Goal: Task Accomplishment & Management: Use online tool/utility

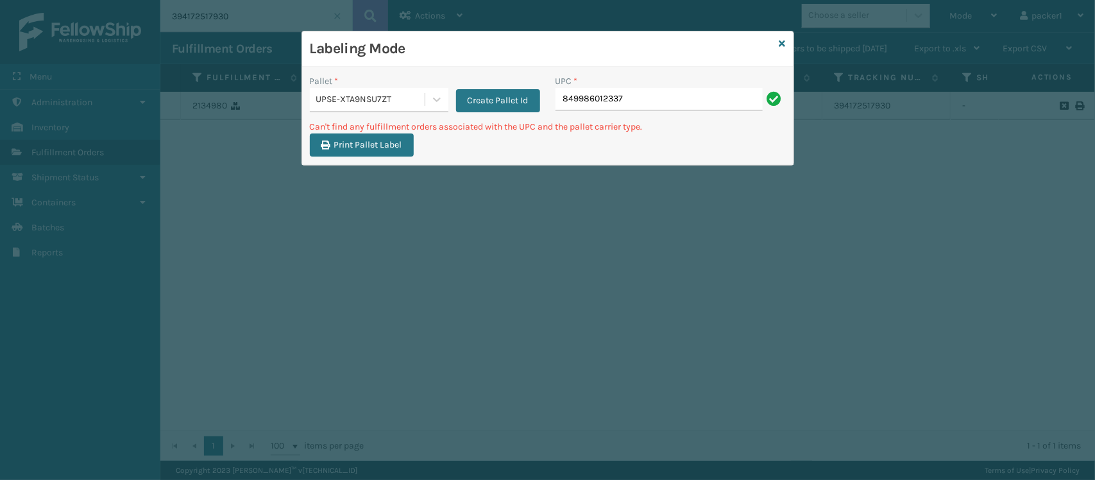
click at [324, 107] on div "UPSE-XTA9NSU7ZT" at bounding box center [367, 99] width 115 height 21
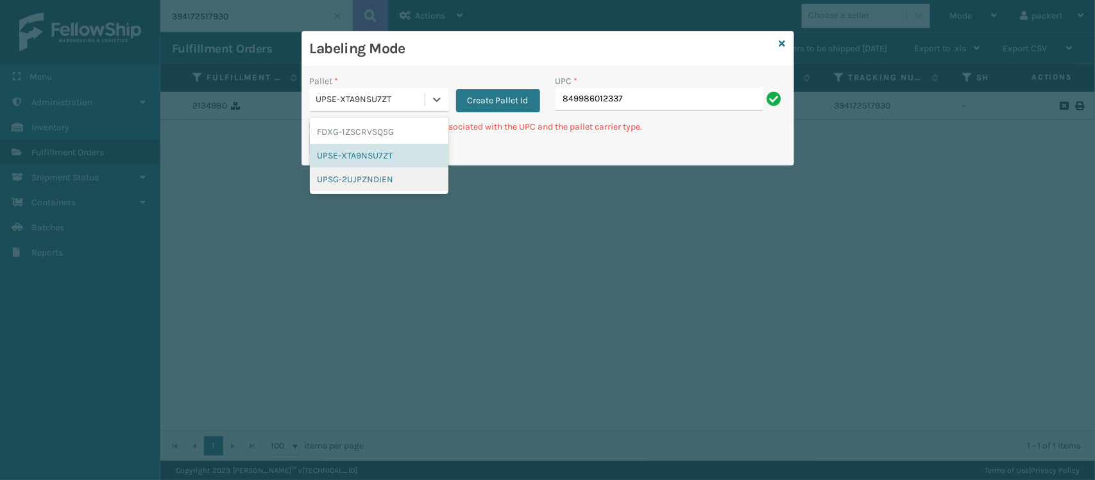
click at [380, 180] on div "UPSG-2UJPZNDIEN" at bounding box center [379, 179] width 139 height 24
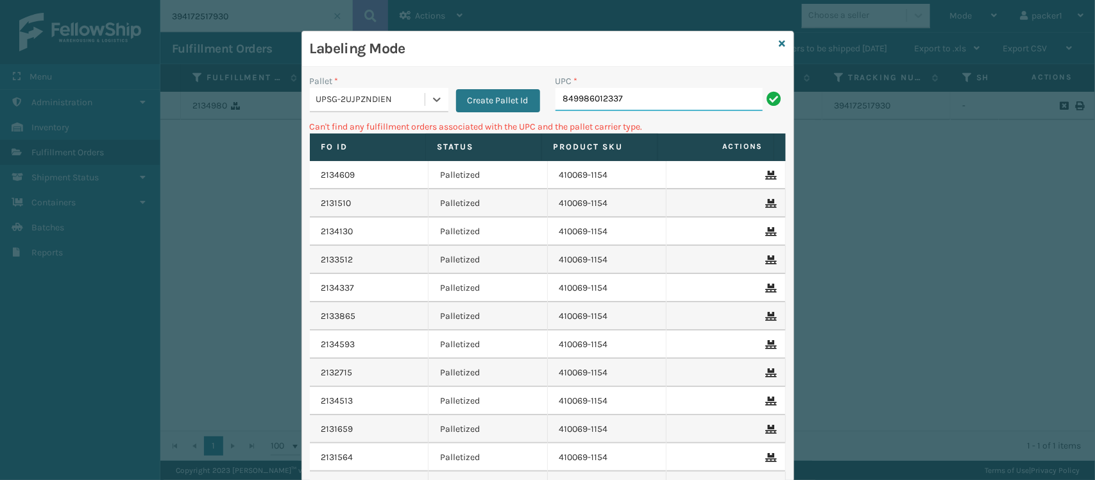
click at [661, 97] on input "849986012337" at bounding box center [659, 99] width 207 height 23
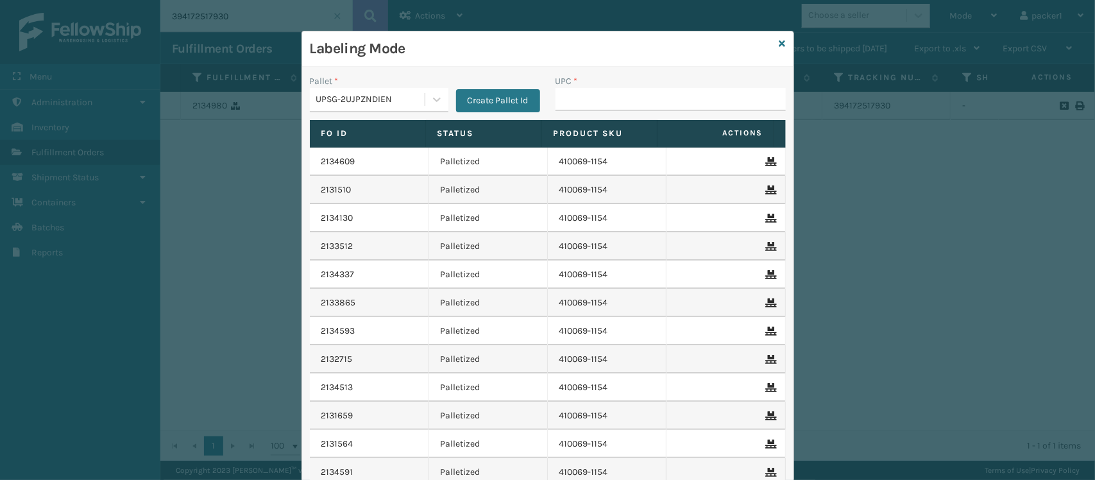
click at [661, 97] on input "UPC *" at bounding box center [671, 99] width 230 height 23
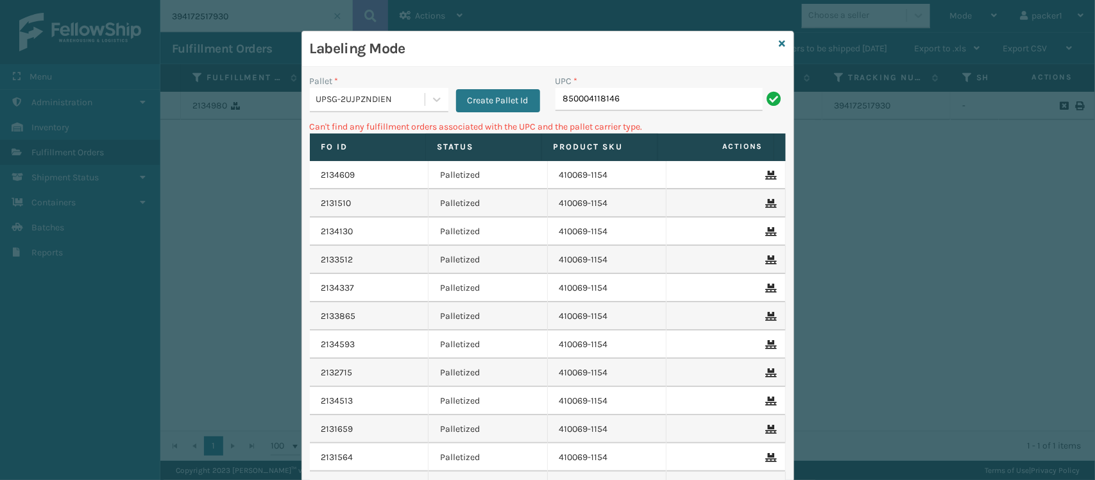
click at [417, 106] on div "UPSG-2UJPZNDIEN" at bounding box center [371, 99] width 110 height 13
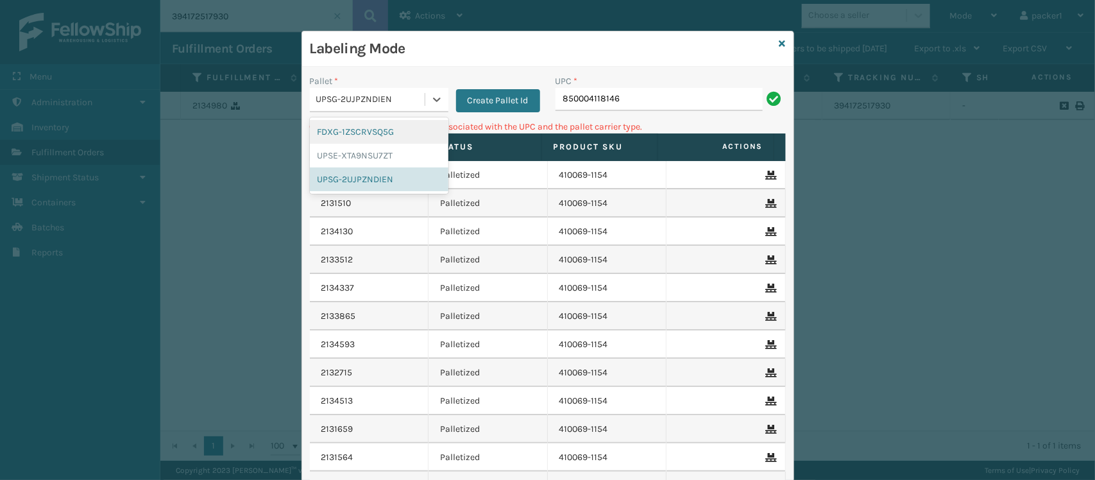
click at [370, 130] on div "FDXG-1ZSCRVSQ5G" at bounding box center [379, 132] width 139 height 24
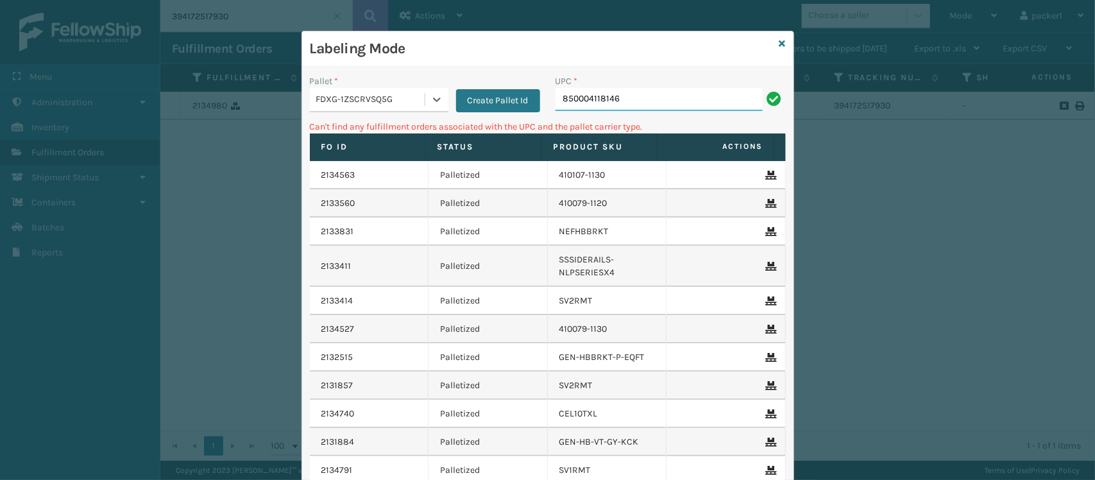
click at [615, 105] on input "850004118146" at bounding box center [659, 99] width 207 height 23
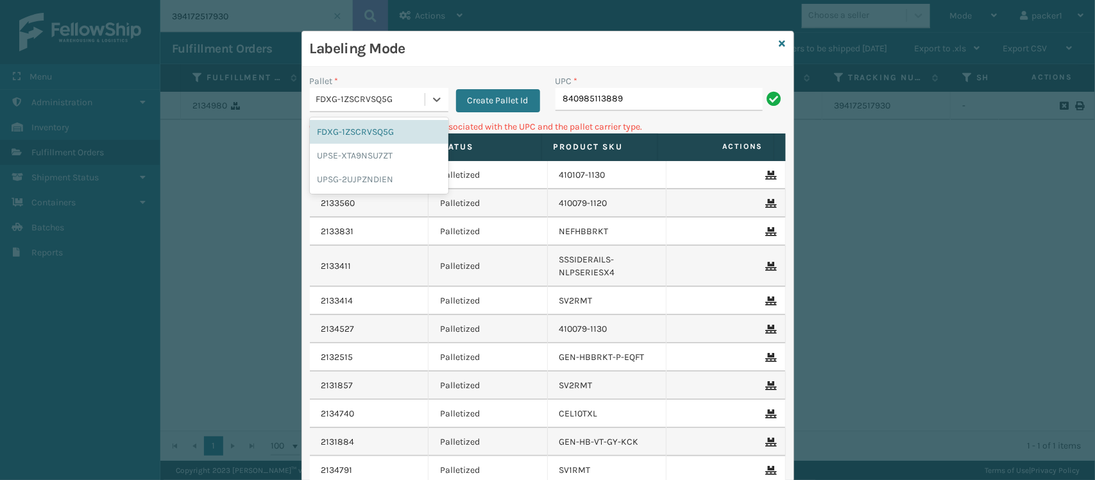
click at [367, 106] on div "FDXG-1ZSCRVSQ5G" at bounding box center [371, 99] width 110 height 13
click at [373, 183] on div "UPSG-2UJPZNDIEN" at bounding box center [379, 179] width 139 height 24
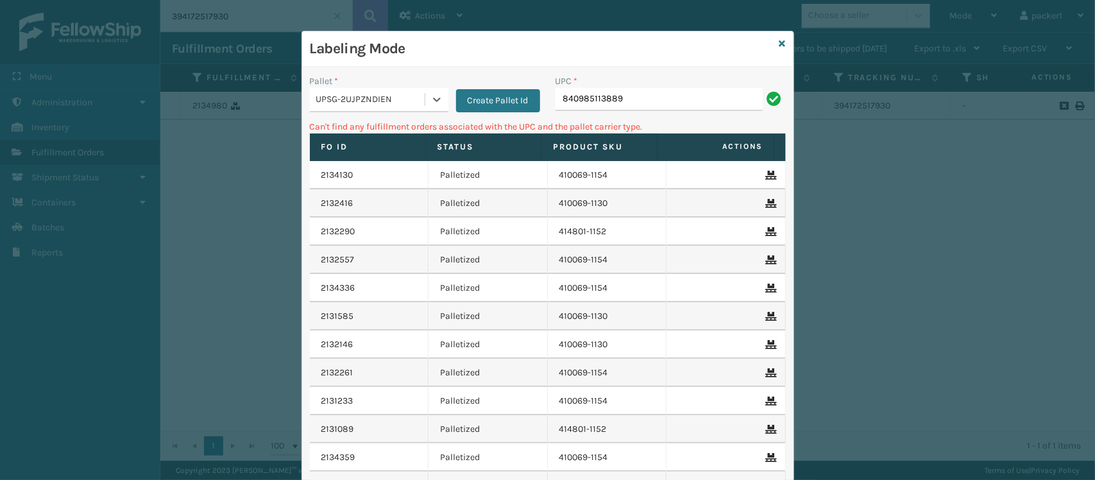
click at [661, 111] on div "UPC * 840985113889" at bounding box center [671, 97] width 246 height 46
click at [680, 110] on input "840985113889" at bounding box center [659, 99] width 207 height 23
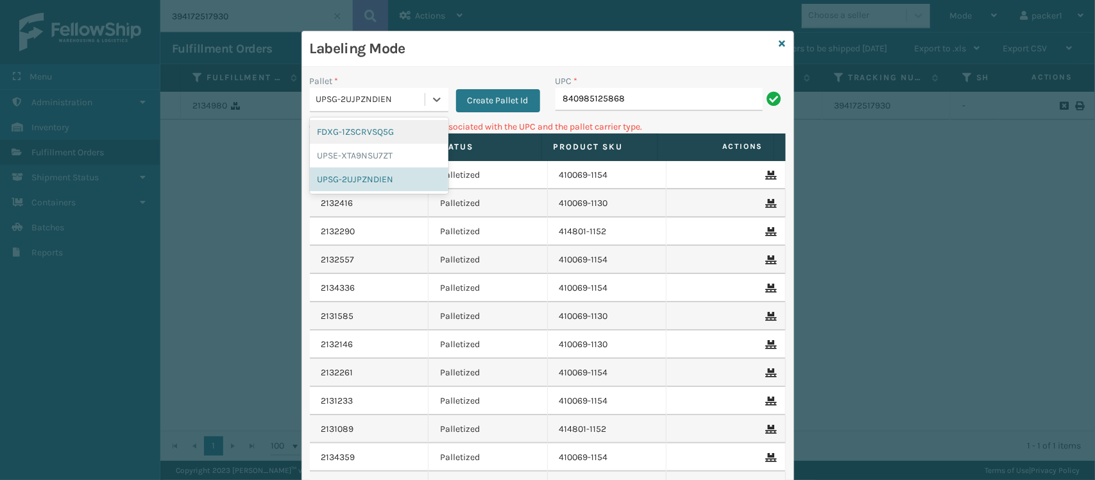
click at [409, 103] on div "UPSG-2UJPZNDIEN" at bounding box center [371, 99] width 110 height 13
click at [370, 149] on div "UPSE-XTA9NSU7ZT" at bounding box center [379, 156] width 139 height 24
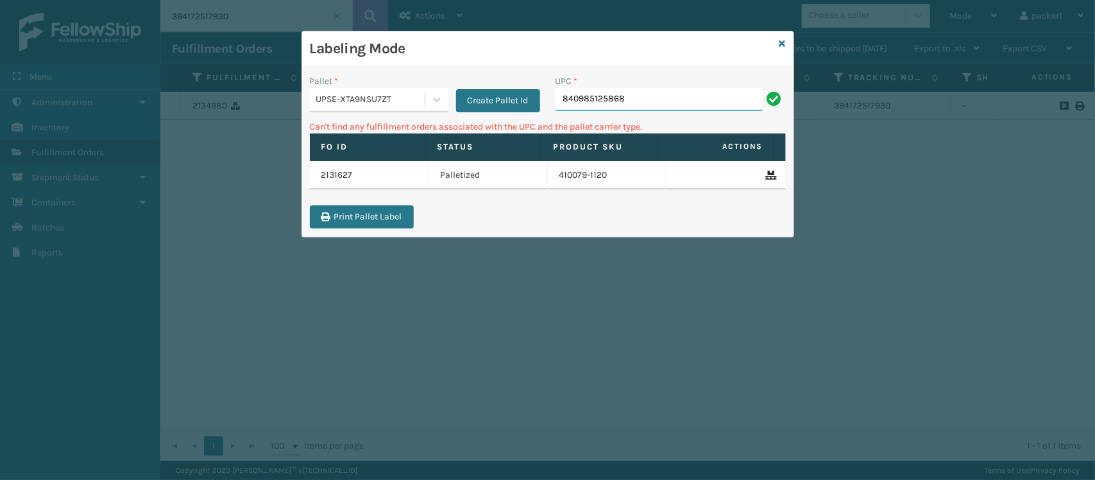
click at [616, 106] on input "840985125868" at bounding box center [659, 99] width 207 height 23
click at [404, 99] on div "UPSE-XTA9NSU7ZT" at bounding box center [371, 99] width 110 height 13
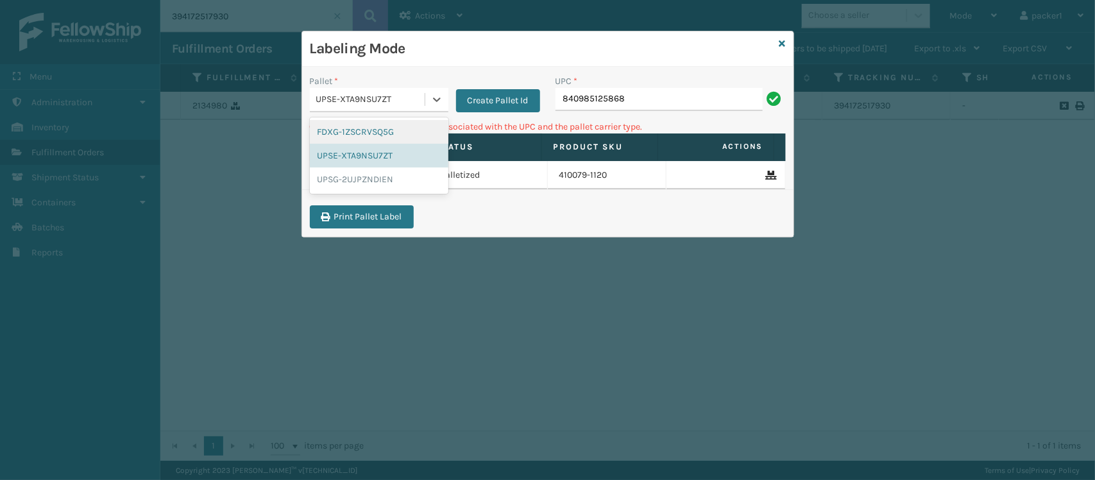
click at [377, 135] on div "FDXG-1ZSCRVSQ5G" at bounding box center [379, 132] width 139 height 24
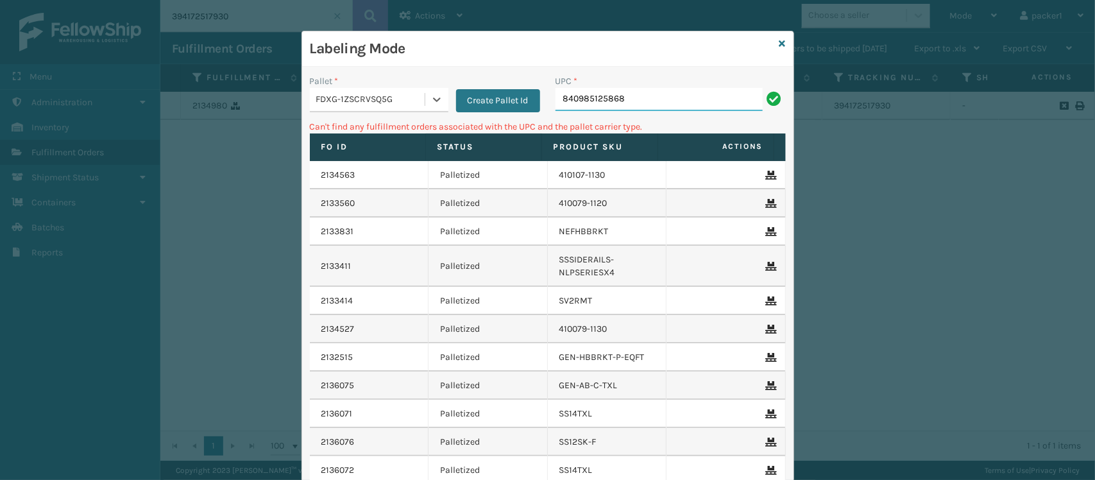
click at [692, 98] on input "840985125868" at bounding box center [659, 99] width 207 height 23
click at [380, 114] on div "Pallet * FDXG-1ZSCRVSQ5G Create Pallet Id" at bounding box center [425, 97] width 246 height 46
click at [390, 88] on div "FDXG-1ZSCRVSQ5G" at bounding box center [379, 100] width 139 height 24
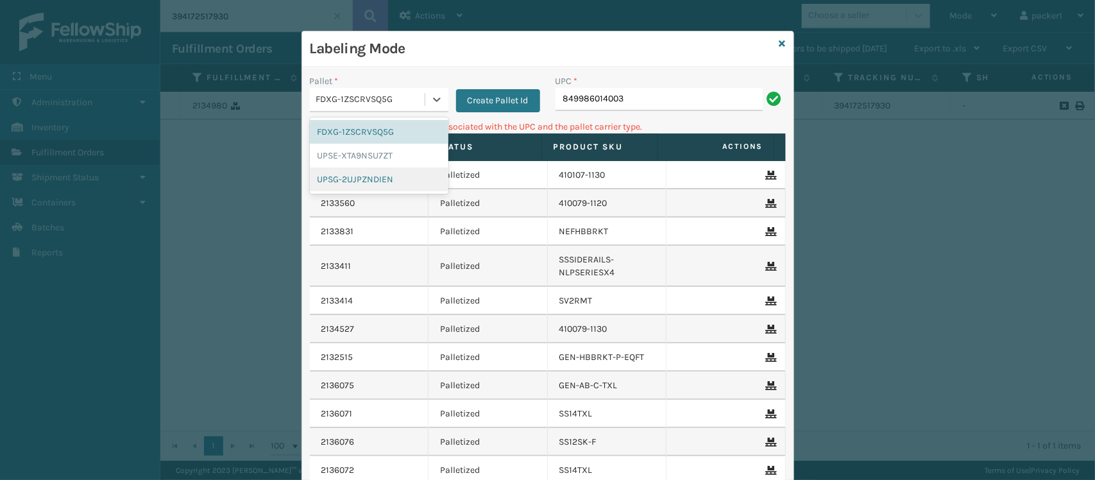
click at [383, 185] on div "UPSG-2UJPZNDIEN" at bounding box center [379, 179] width 139 height 24
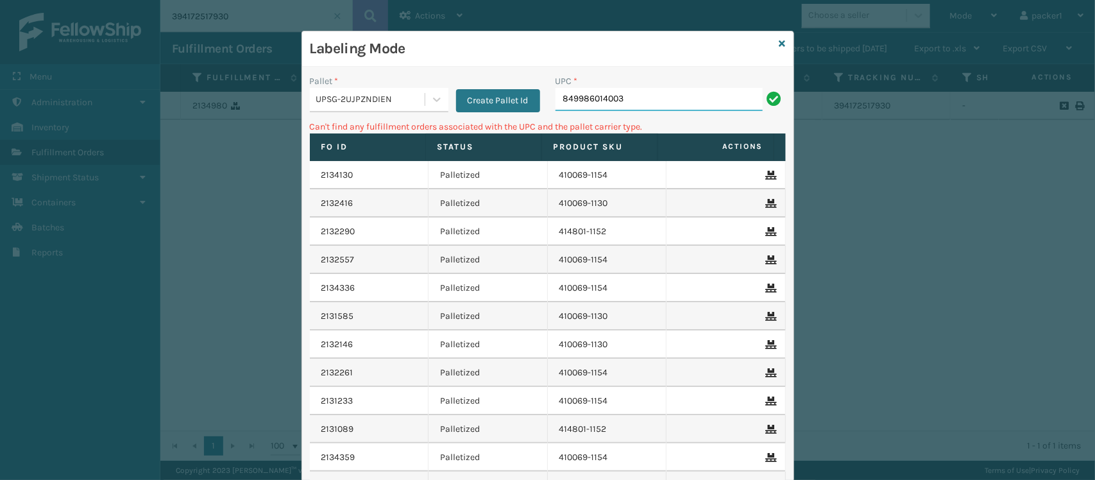
click at [675, 88] on input "849986014003" at bounding box center [659, 99] width 207 height 23
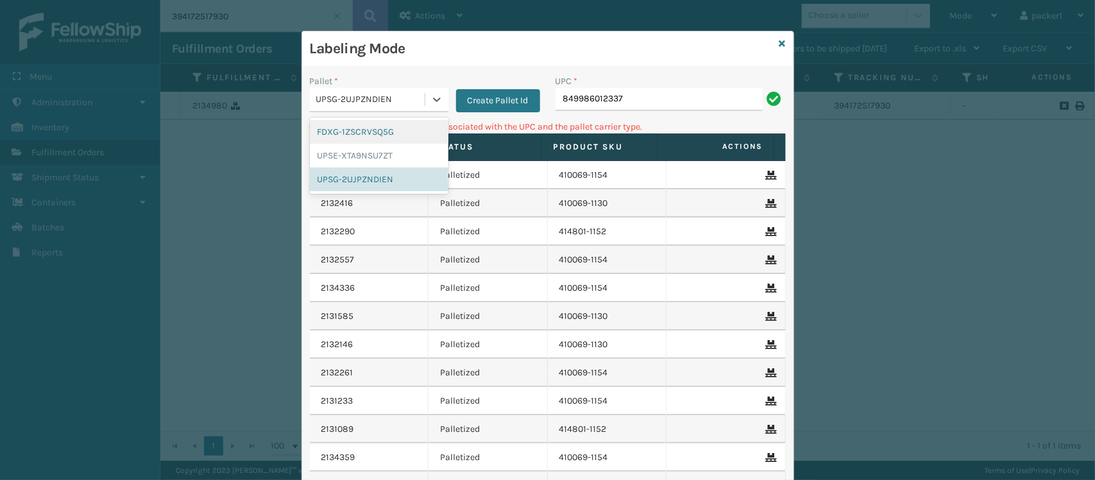
click at [316, 98] on div "UPSG-2UJPZNDIEN" at bounding box center [371, 99] width 110 height 13
click at [342, 146] on div "UPSE-XTA9NSU7ZT" at bounding box center [379, 156] width 139 height 24
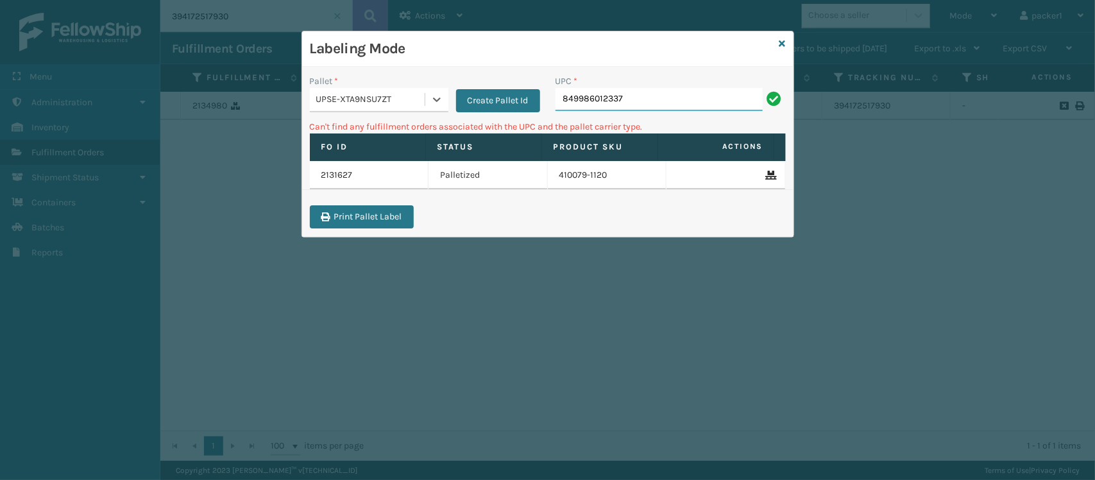
click at [648, 105] on input "849986012337" at bounding box center [659, 99] width 207 height 23
click at [370, 115] on div "Pallet * UPSE-XTA9NSU7ZT Create Pallet Id" at bounding box center [425, 97] width 246 height 46
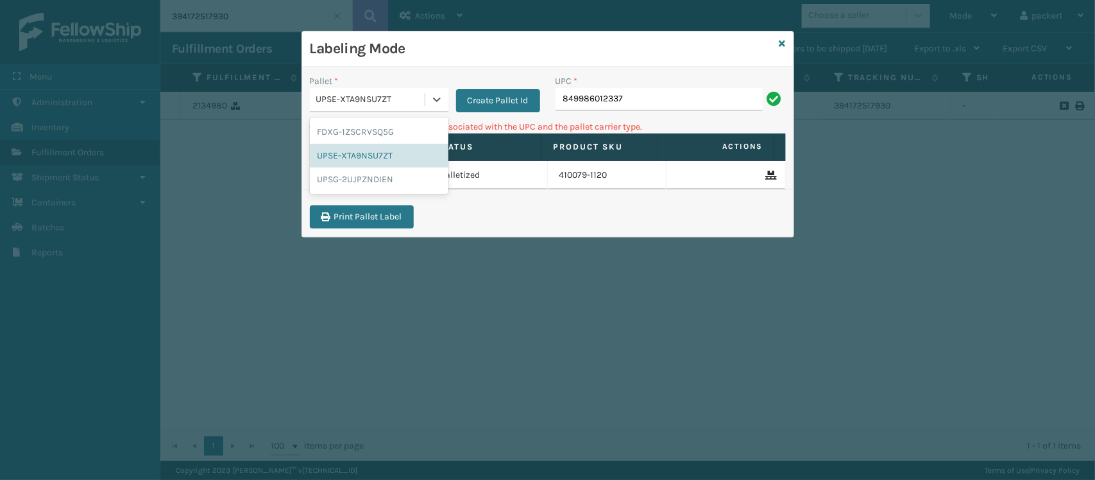
click at [360, 109] on div "UPSE-XTA9NSU7ZT" at bounding box center [367, 99] width 115 height 21
click at [360, 130] on div "FDXG-1ZSCRVSQ5G" at bounding box center [379, 132] width 139 height 24
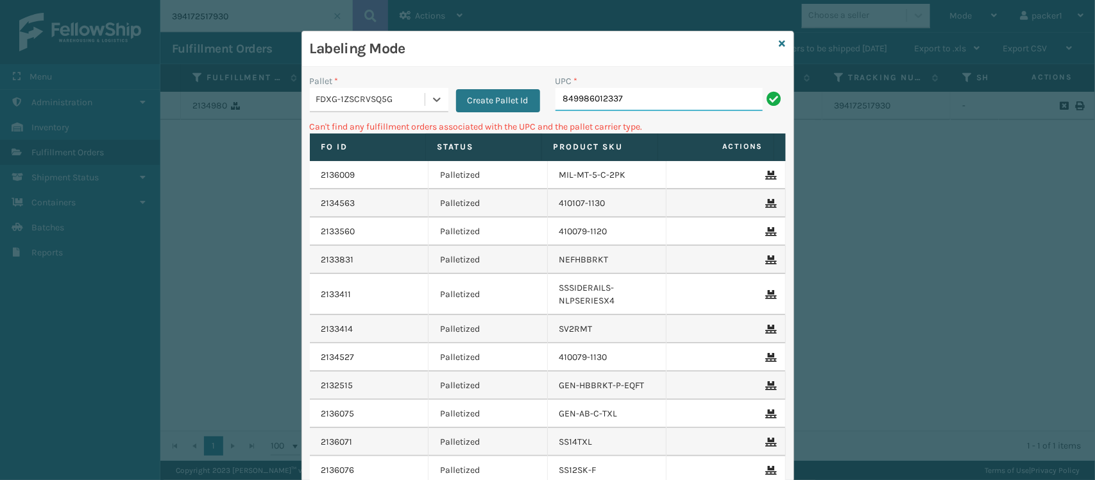
click at [623, 99] on input "849986012337" at bounding box center [659, 99] width 207 height 23
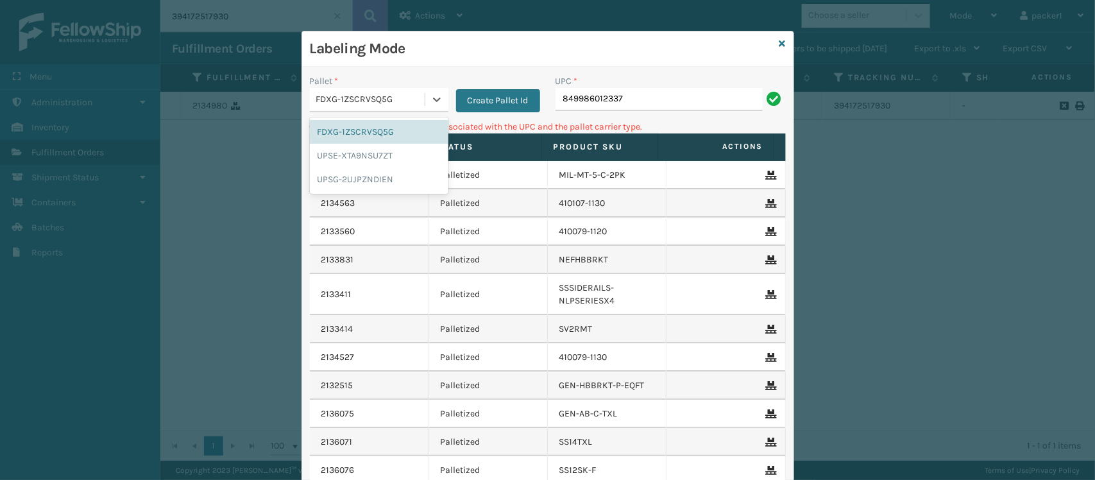
click at [332, 94] on div "FDXG-1ZSCRVSQ5G" at bounding box center [371, 99] width 110 height 13
click at [339, 165] on div "UPSE-XTA9NSU7ZT" at bounding box center [379, 156] width 139 height 24
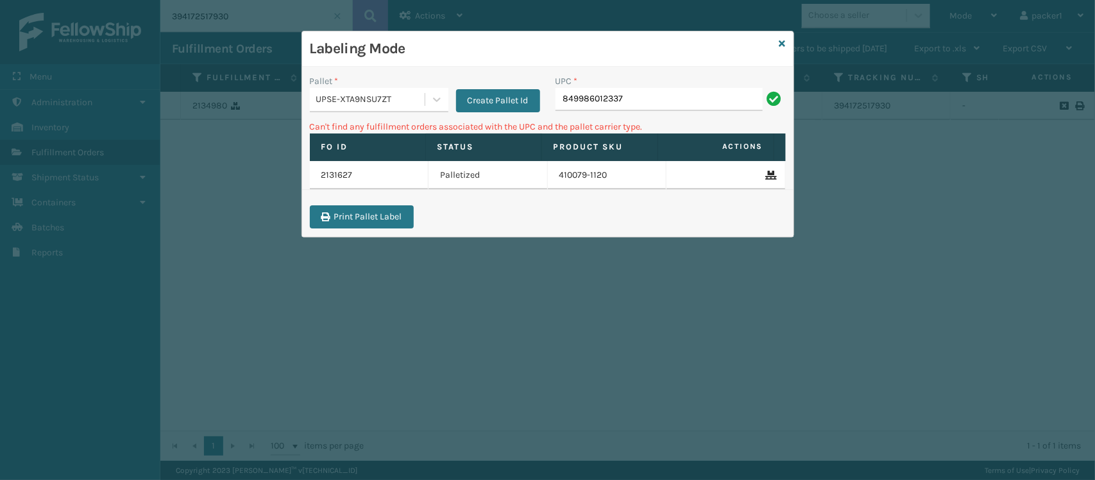
click at [339, 165] on td "2131627" at bounding box center [369, 175] width 119 height 28
click at [341, 83] on div "Pallet *" at bounding box center [379, 80] width 139 height 13
click at [339, 92] on div "UPSE-XTA9NSU7ZT" at bounding box center [367, 99] width 115 height 21
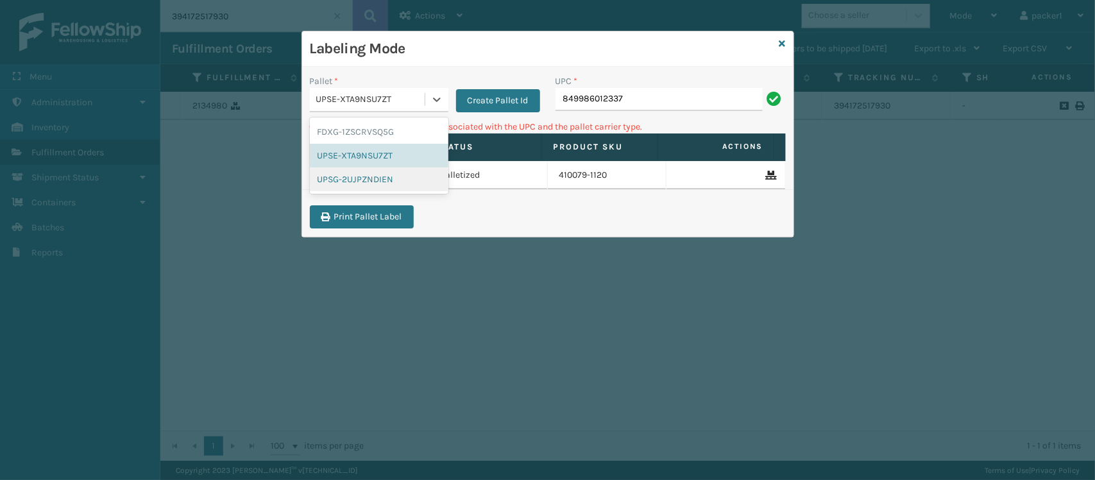
click at [341, 173] on div "UPSG-2UJPZNDIEN" at bounding box center [379, 179] width 139 height 24
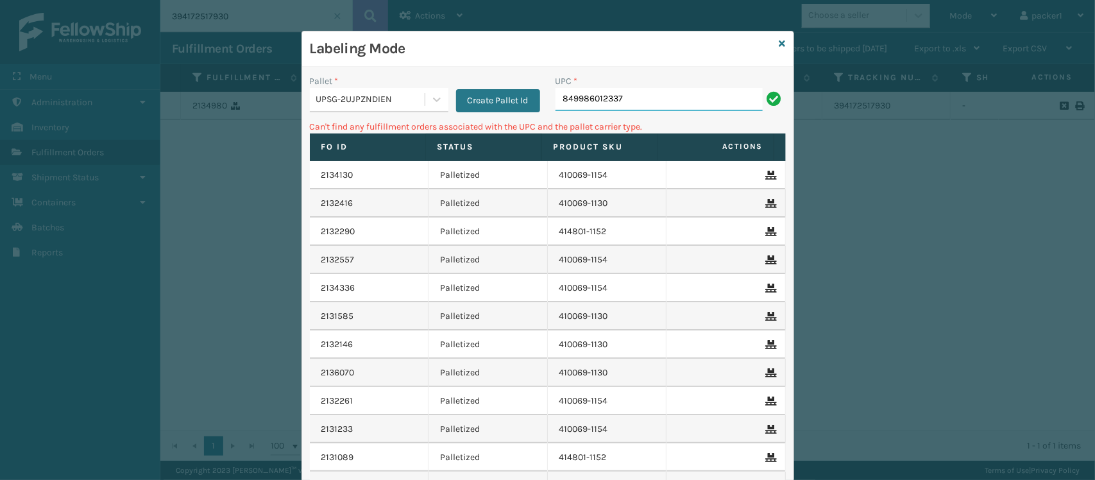
drag, startPoint x: 621, startPoint y: 101, endPoint x: 405, endPoint y: 135, distance: 218.1
click at [405, 135] on div "Pallet * UPSG-2UJPZNDIEN Create Pallet Id UPC * 849986012337 Can't find any ful…" at bounding box center [547, 322] width 491 height 511
type input "8"
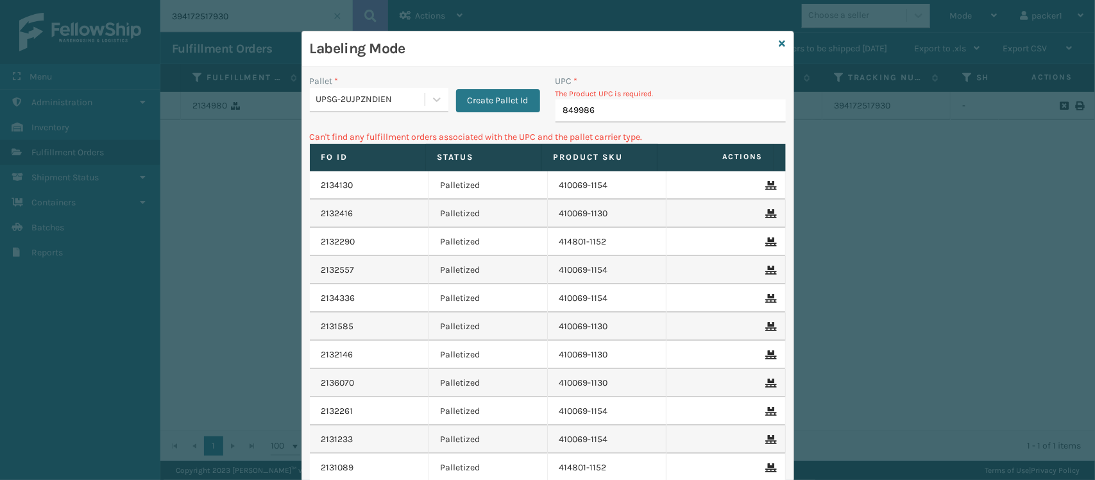
type input "8499860"
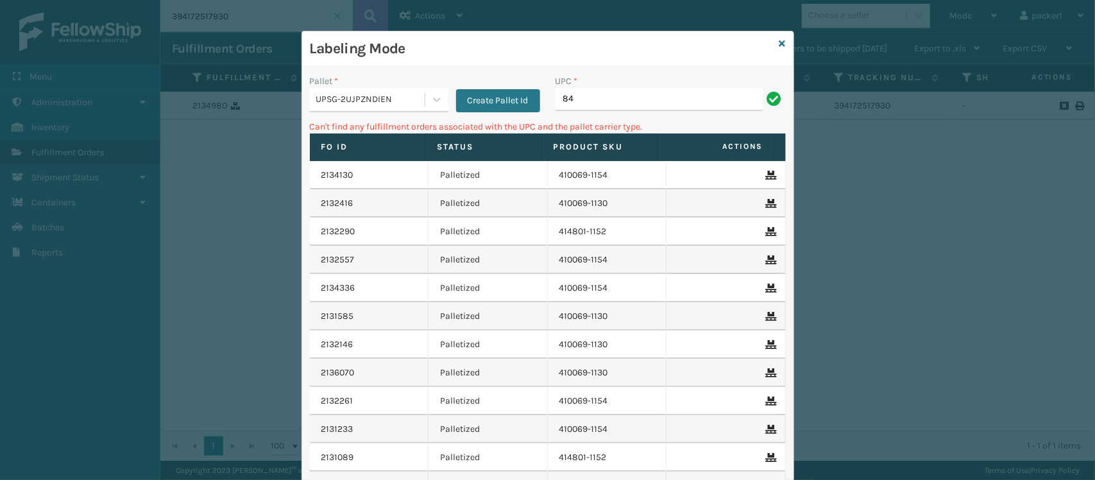
type input "8"
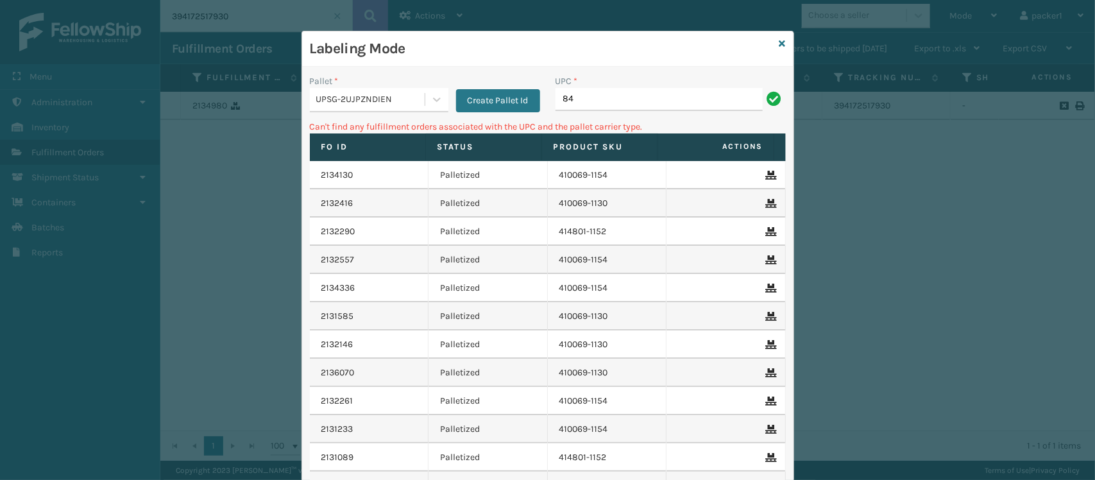
type input "8"
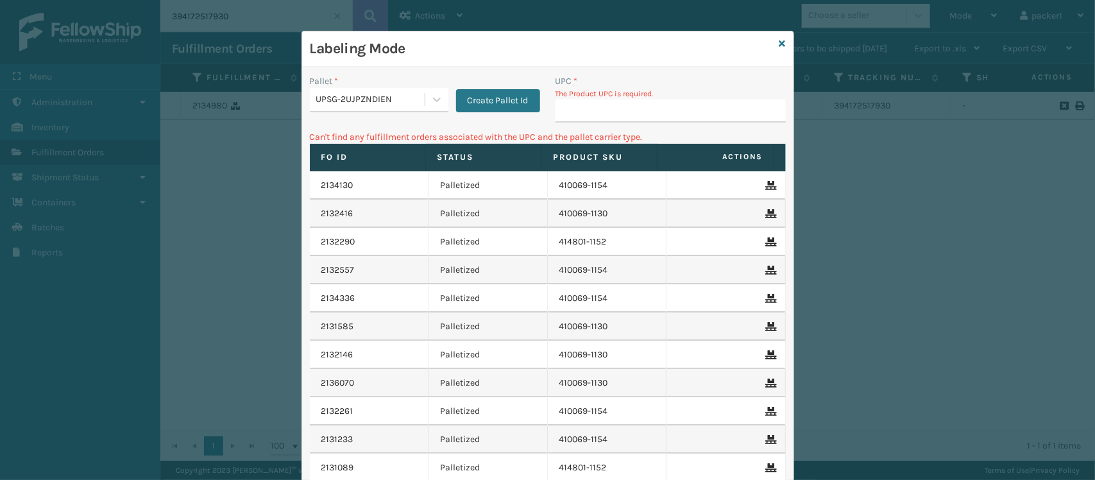
click at [780, 46] on div "Labeling Mode" at bounding box center [547, 48] width 491 height 35
click at [779, 46] on icon at bounding box center [782, 43] width 6 height 9
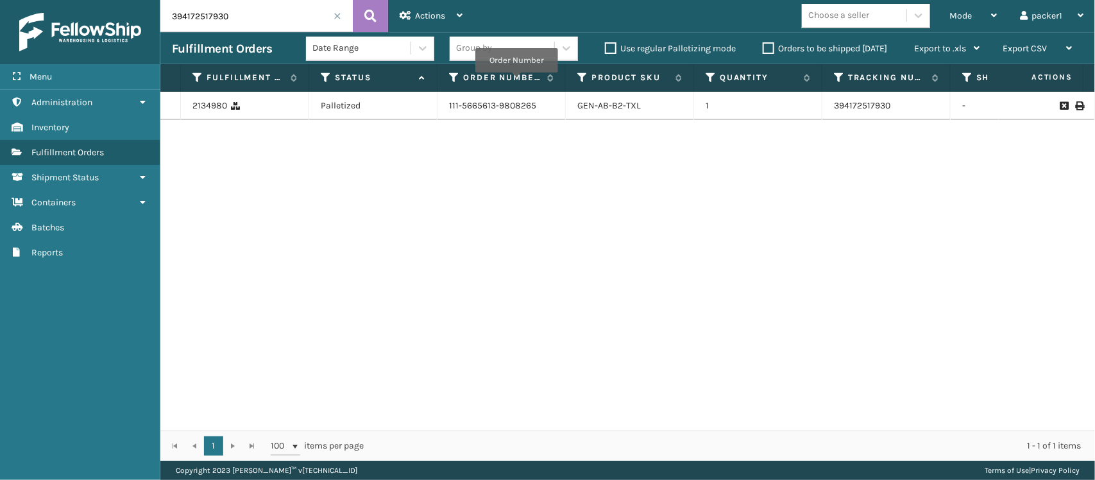
drag, startPoint x: 228, startPoint y: 5, endPoint x: 186, endPoint y: 1, distance: 41.9
click at [186, 1] on input "394172517930" at bounding box center [256, 16] width 192 height 32
type input "3"
drag, startPoint x: 274, startPoint y: 22, endPoint x: 62, endPoint y: 5, distance: 213.0
click at [62, 0] on div "Menu Administration Inventory Fulfillment Orders Shipment Status Containers Bat…" at bounding box center [547, 0] width 1095 height 0
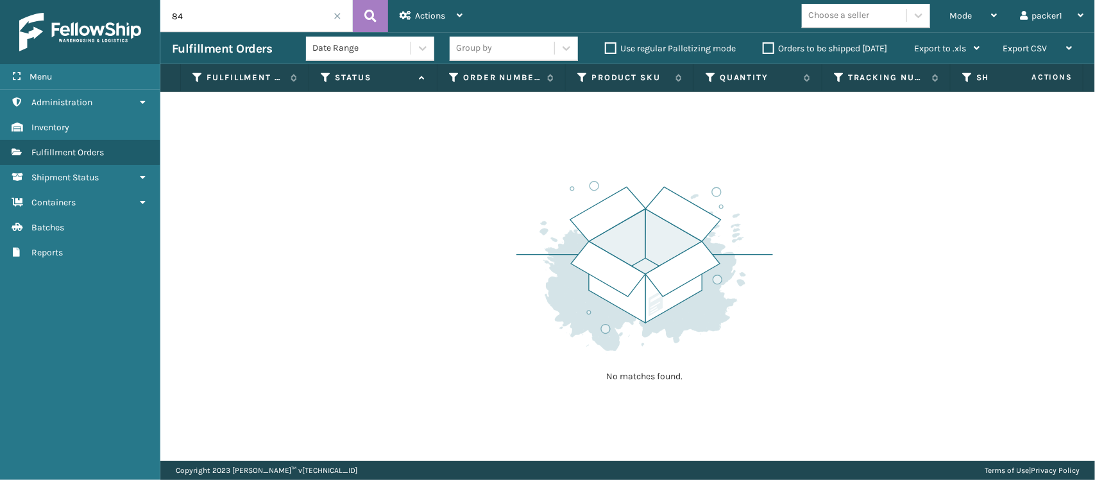
type input "8"
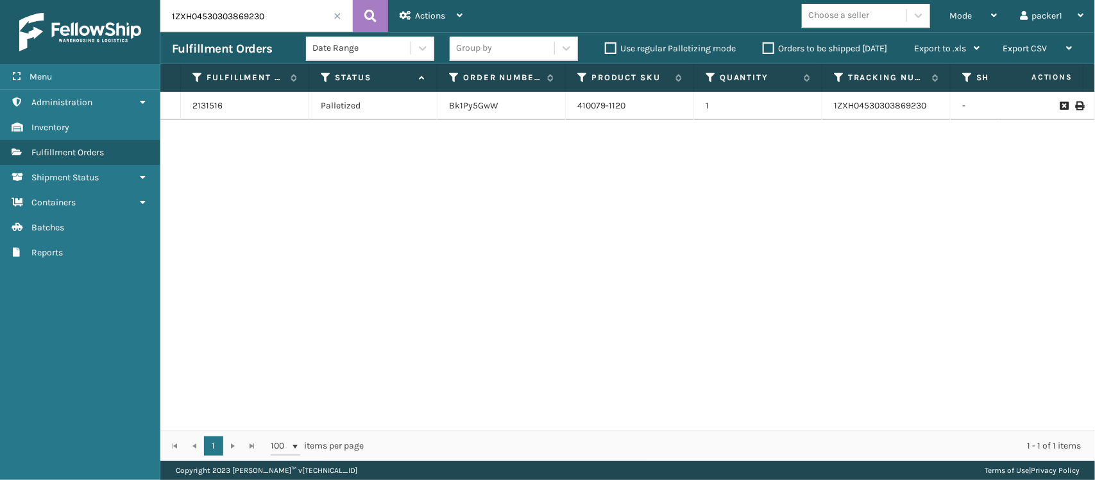
drag, startPoint x: 270, startPoint y: 23, endPoint x: 97, endPoint y: -5, distance: 175.5
click at [97, 0] on html "Menu Administration Inventory Fulfillment Orders Shipment Status Containers Bat…" at bounding box center [547, 240] width 1095 height 480
type input "1"
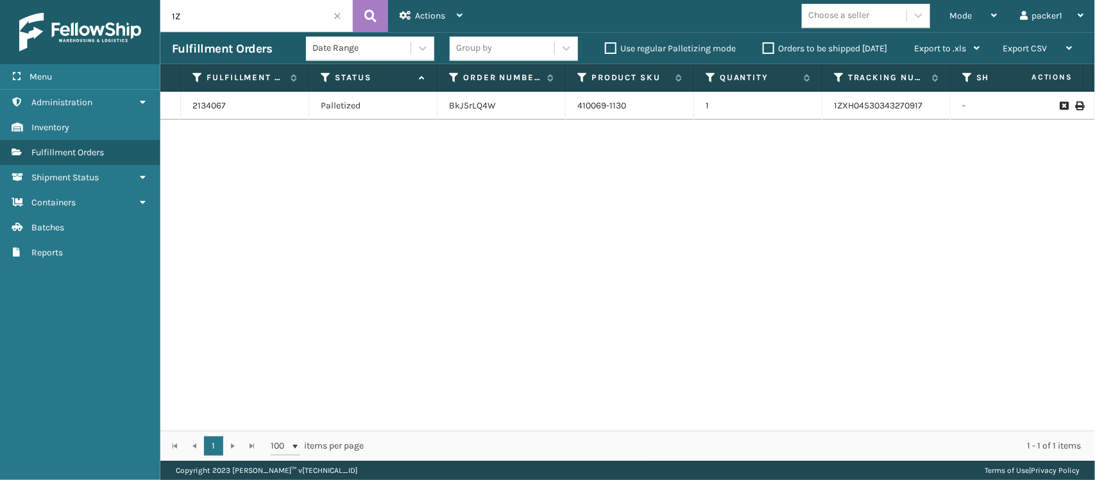
type input "1"
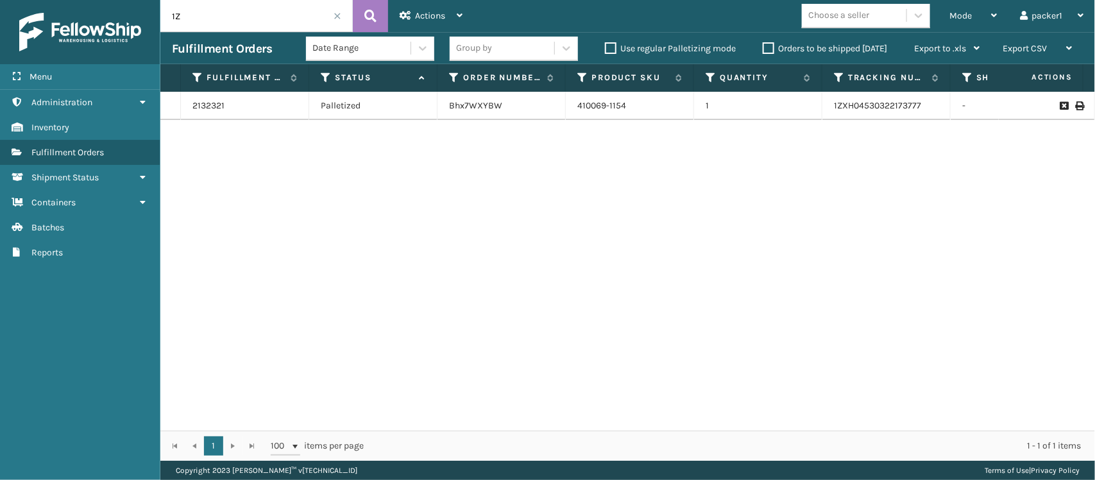
type input "1"
drag, startPoint x: 282, startPoint y: 15, endPoint x: 0, endPoint y: 85, distance: 290.9
click at [0, 0] on div "Menu Administration Inventory Fulfillment Orders Shipment Status Containers Bat…" at bounding box center [547, 0] width 1095 height 0
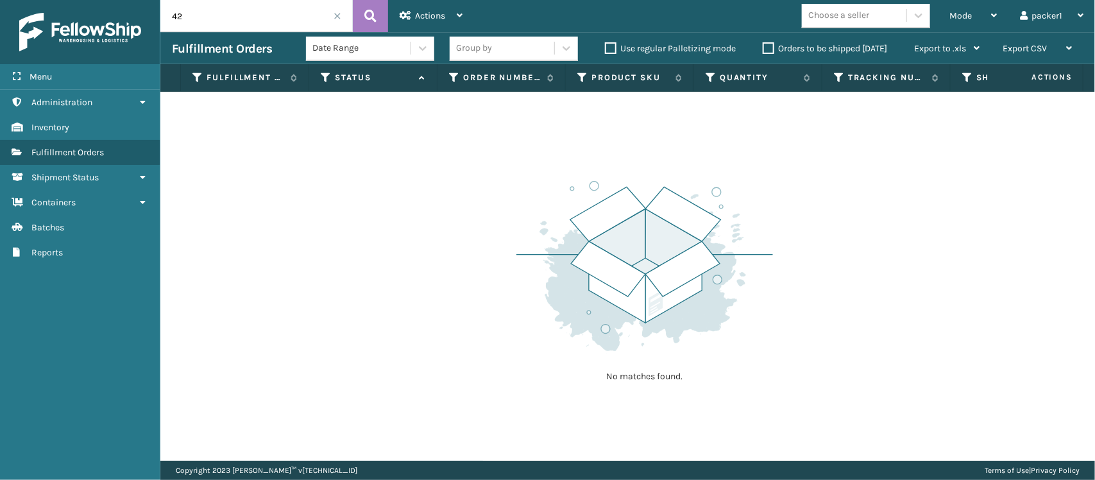
type input "4"
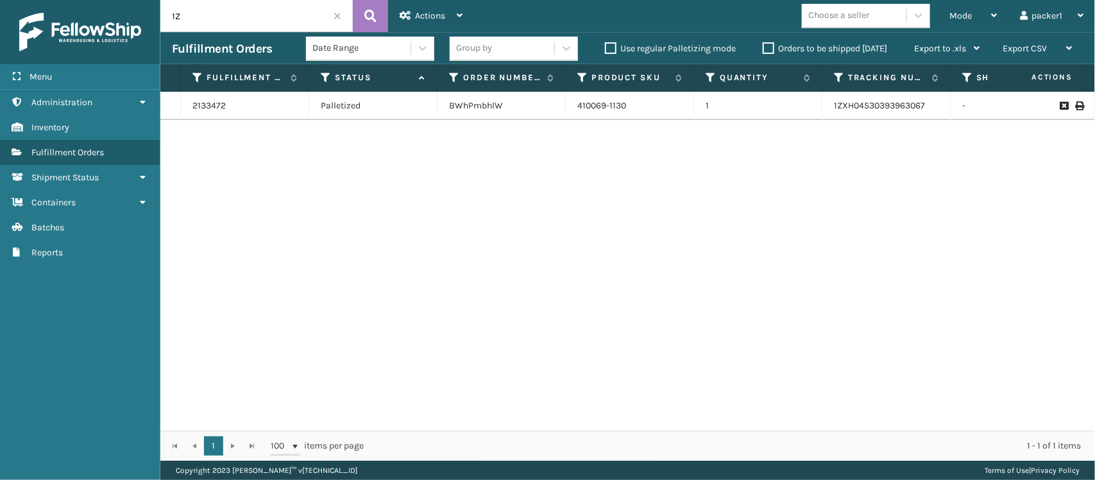
type input "1"
